Goal: Task Accomplishment & Management: Use online tool/utility

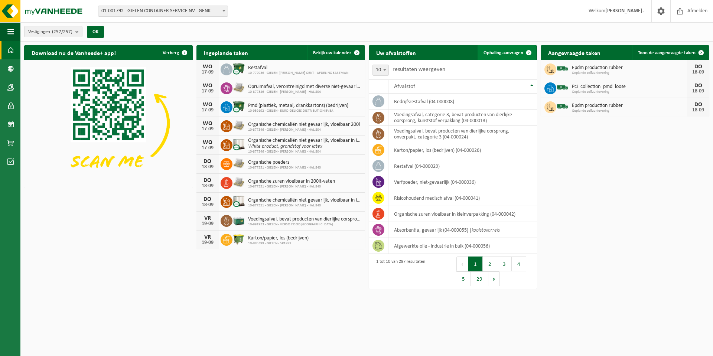
click at [502, 52] on span "Ophaling aanvragen" at bounding box center [503, 52] width 40 height 5
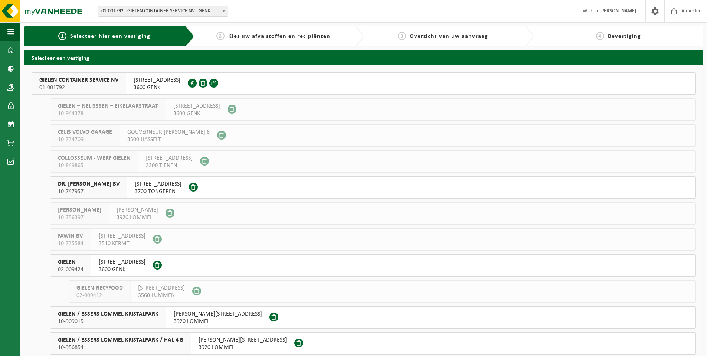
click at [83, 82] on span "GIELEN CONTAINER SERVICE NV" at bounding box center [78, 79] width 79 height 7
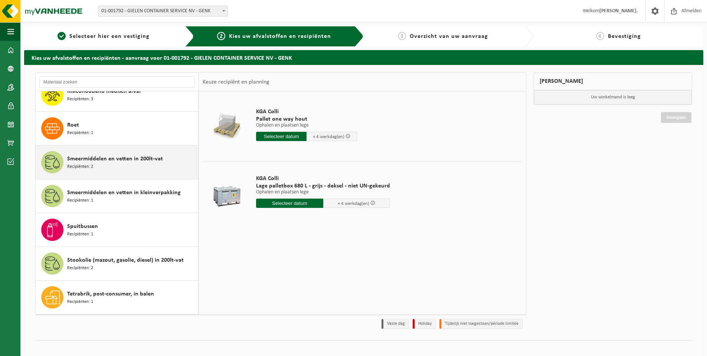
scroll to position [2041, 0]
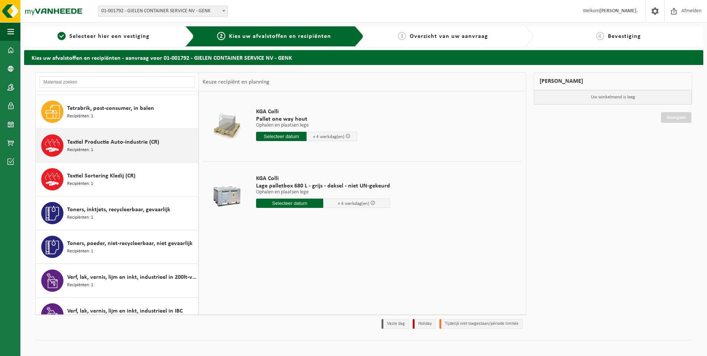
click at [104, 138] on div "Textiel Productie Auto-industrie (CR) Recipiënten: 1" at bounding box center [131, 145] width 129 height 22
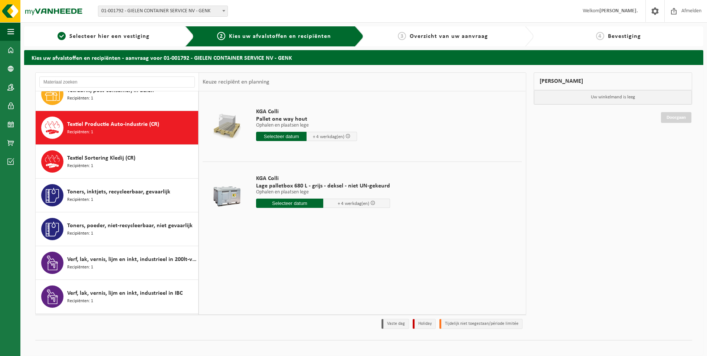
scroll to position [2067, 0]
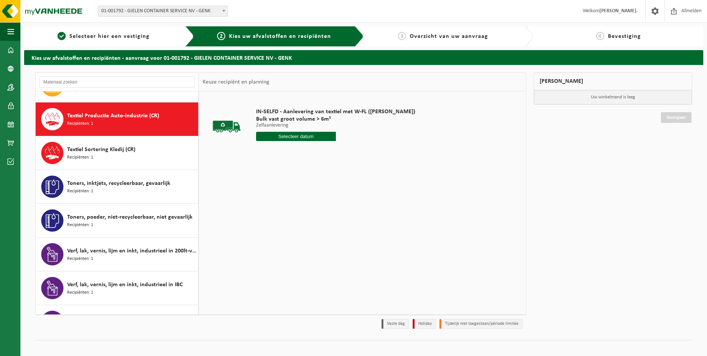
click at [301, 135] on input "text" at bounding box center [296, 136] width 80 height 9
click at [314, 214] on div "26" at bounding box center [315, 214] width 13 height 12
type input "Van 2025-09-26"
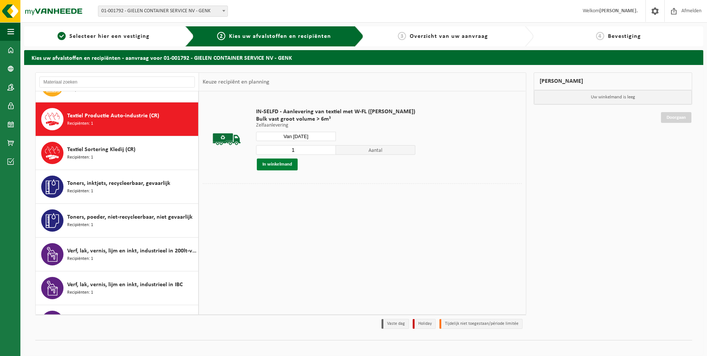
click at [276, 164] on button "In winkelmand" at bounding box center [277, 164] width 41 height 12
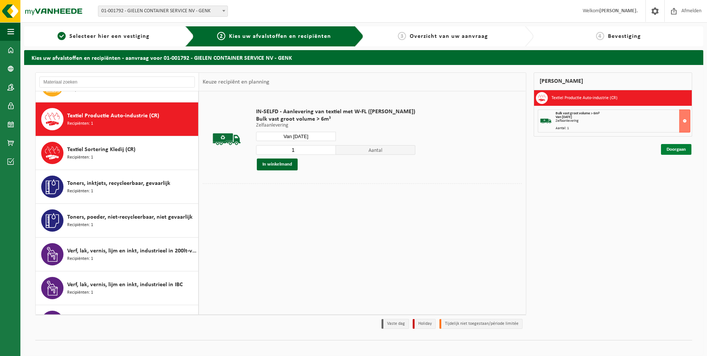
click at [685, 149] on link "Doorgaan" at bounding box center [676, 149] width 30 height 11
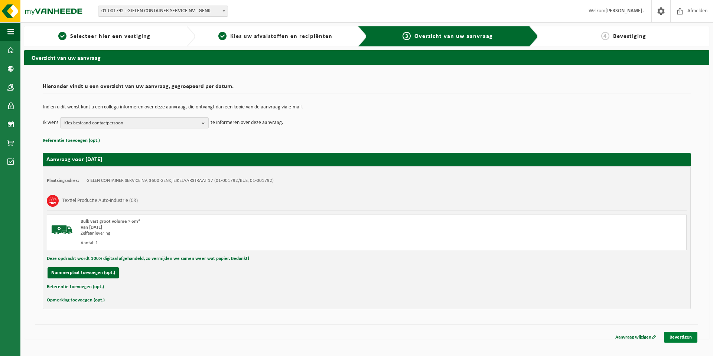
click at [685, 336] on link "Bevestigen" at bounding box center [680, 337] width 33 height 11
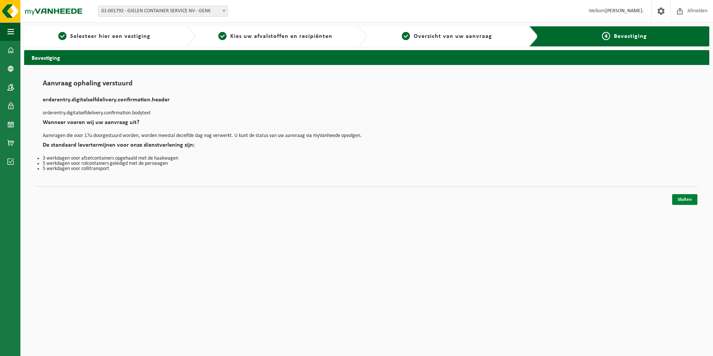
click at [690, 199] on link "Sluiten" at bounding box center [684, 199] width 25 height 11
